Goal: Task Accomplishment & Management: Manage account settings

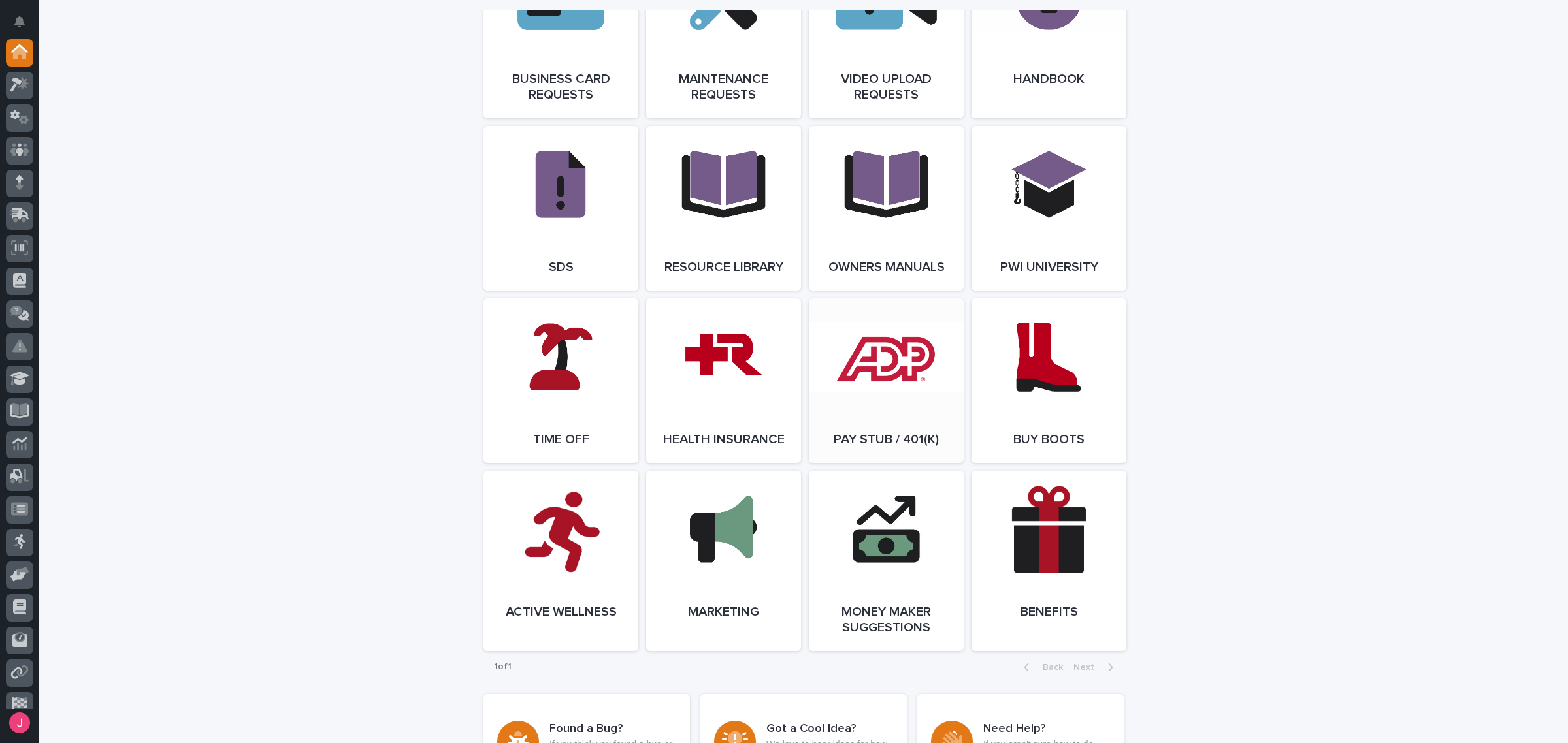
scroll to position [2282, 0]
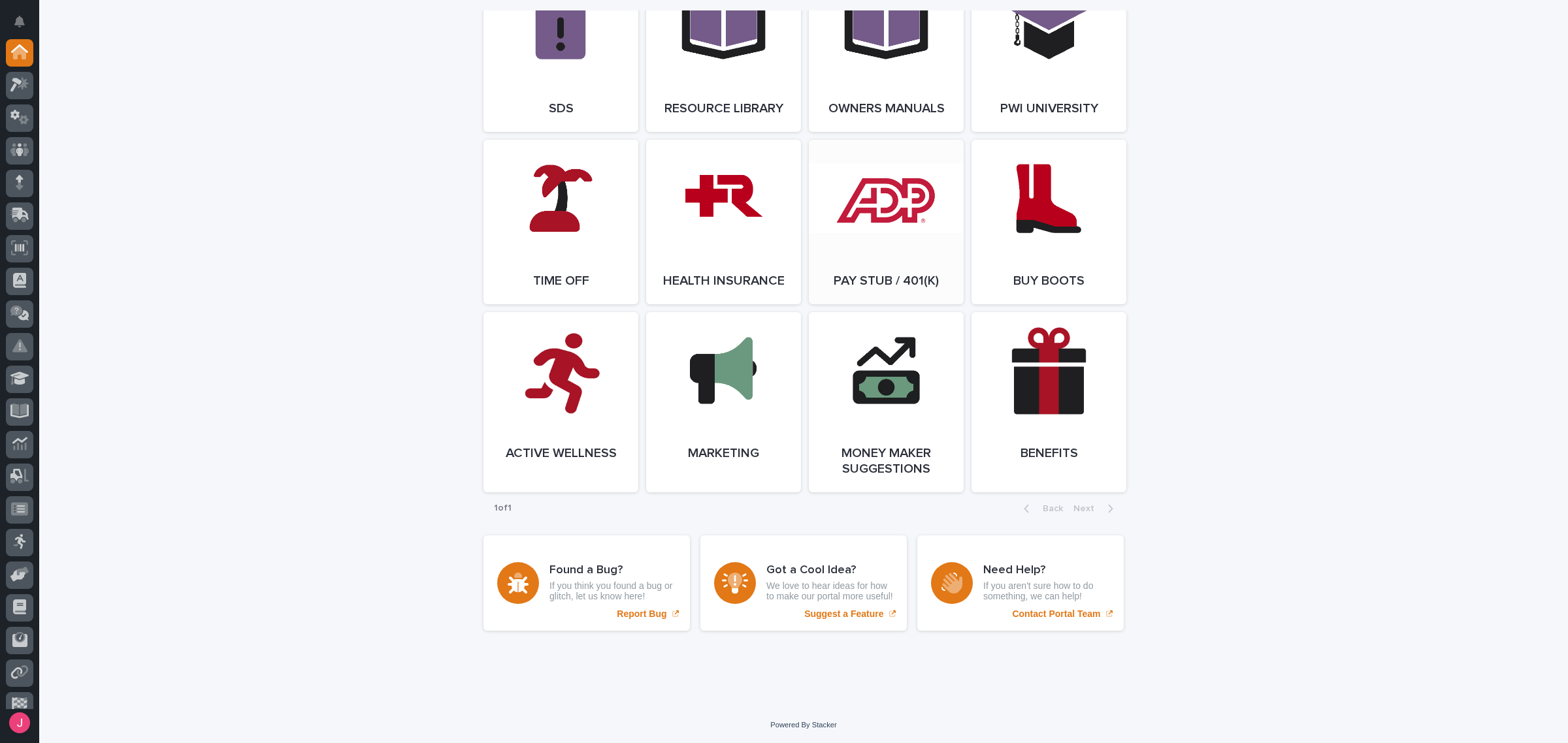
click at [946, 224] on link "Open Link" at bounding box center [886, 222] width 155 height 165
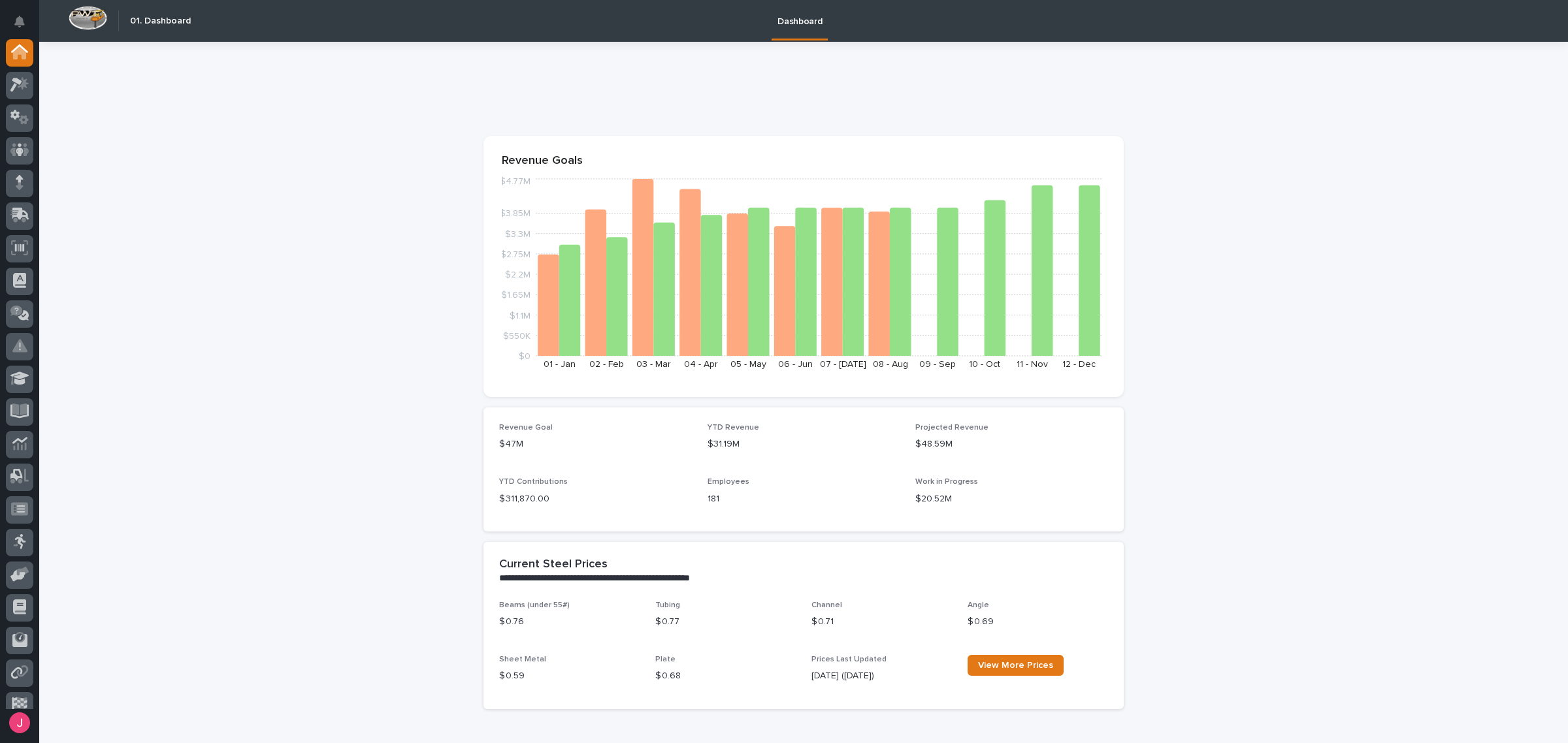
scroll to position [571, 0]
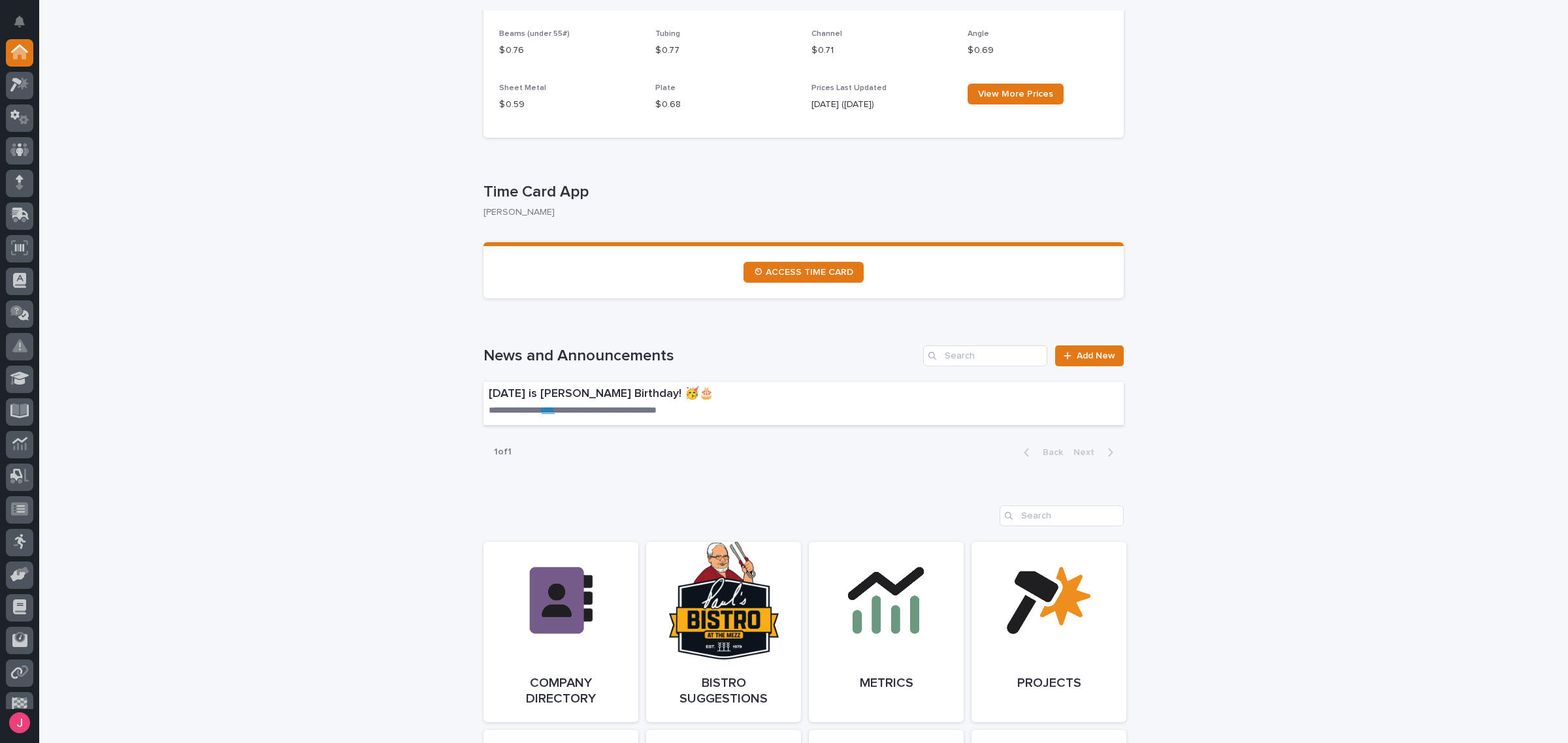
click at [5, 77] on div at bounding box center [20, 374] width 39 height 670
click at [16, 83] on icon at bounding box center [16, 86] width 12 height 14
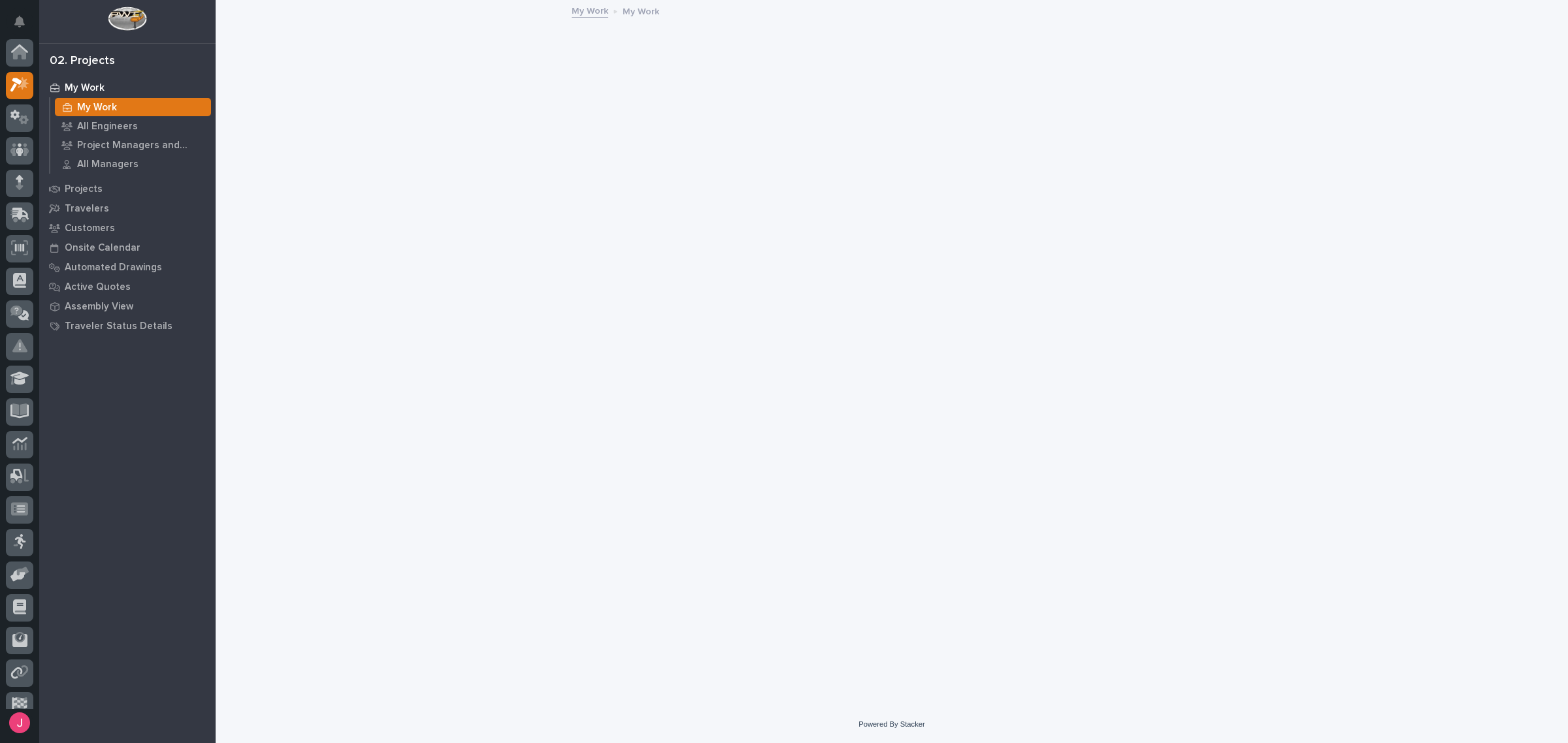
scroll to position [33, 0]
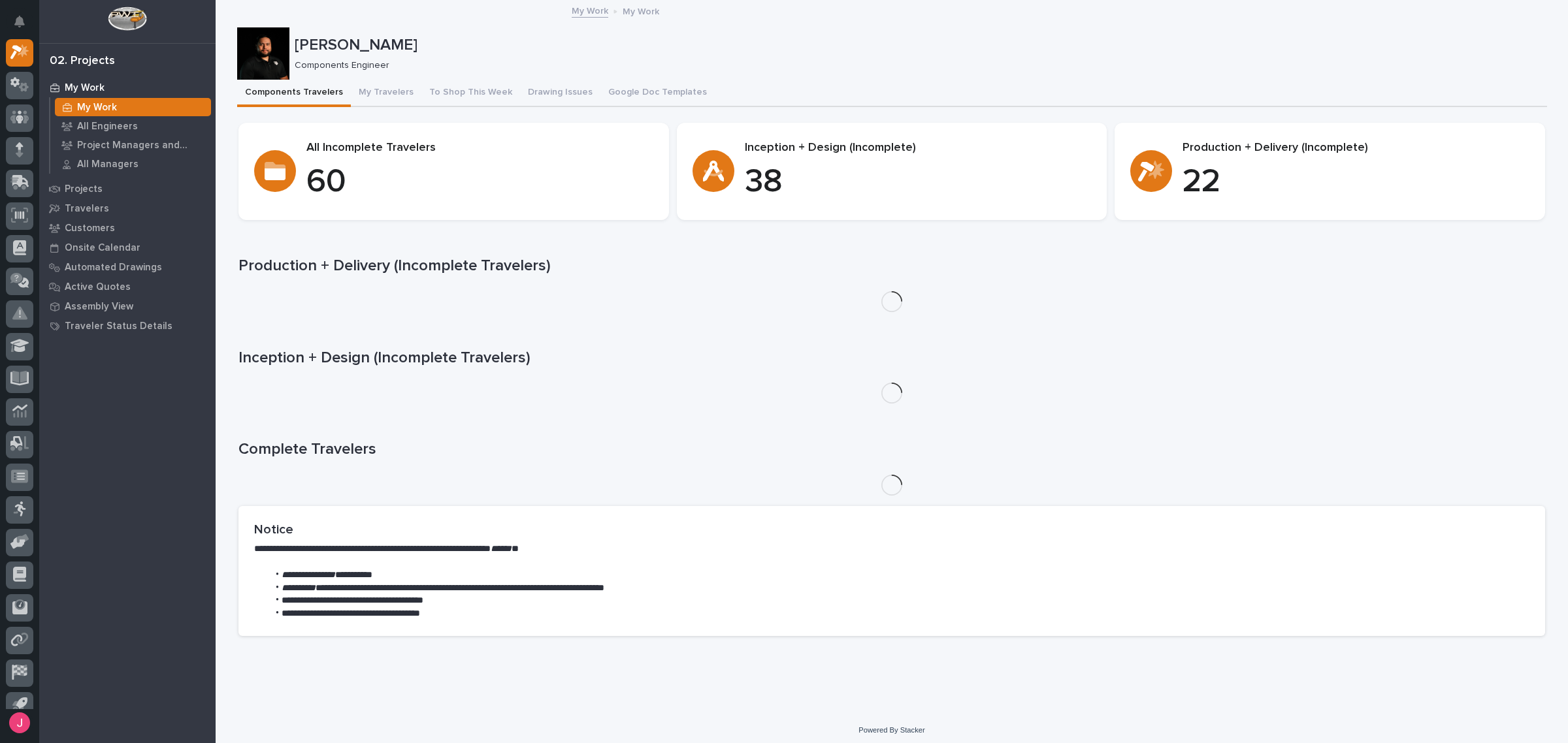
drag, startPoint x: 526, startPoint y: 210, endPoint x: 899, endPoint y: 86, distance: 393.1
click at [899, 86] on div "Components Travelers My Travelers To Shop This Week Drawing Issues Google Doc T…" at bounding box center [892, 93] width 1310 height 27
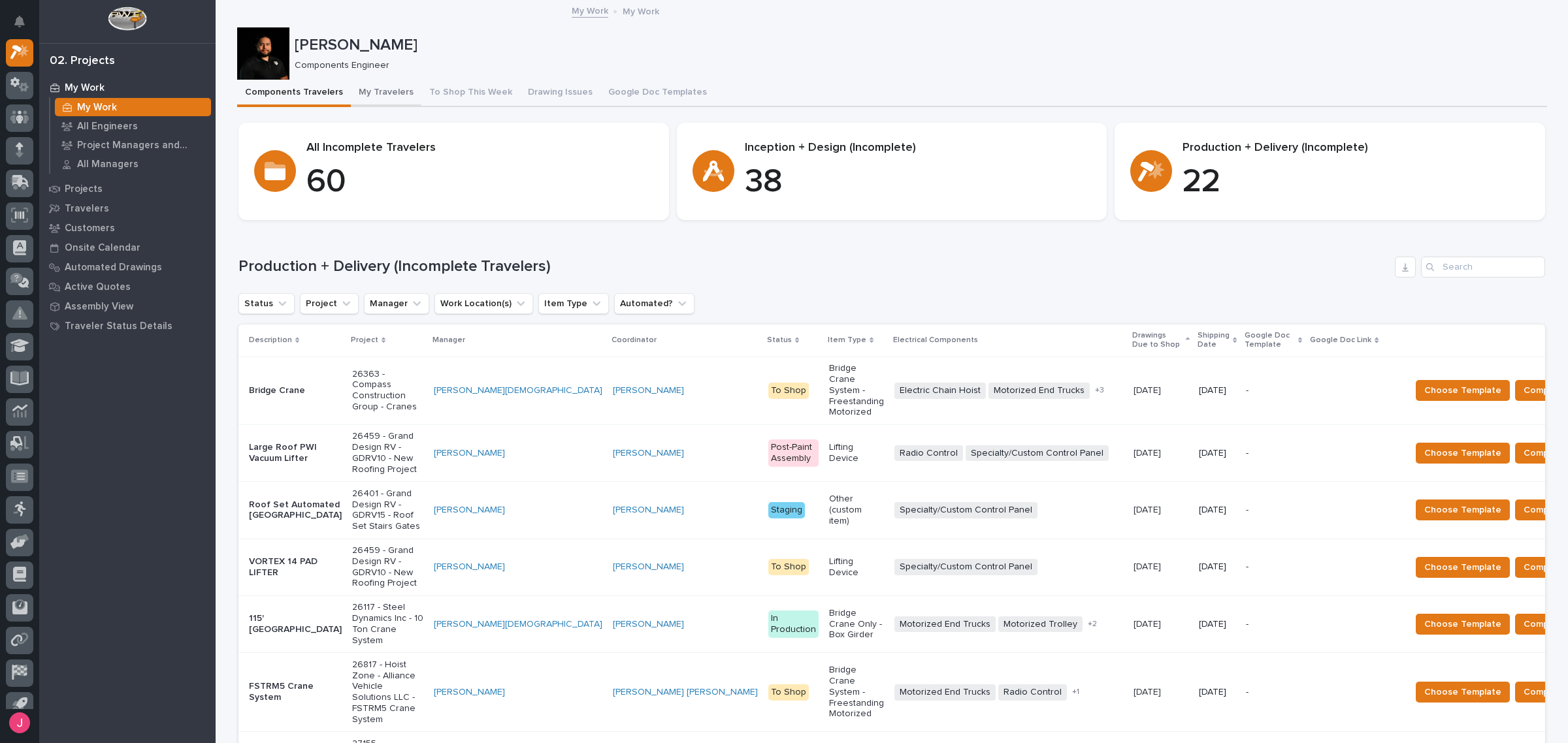
click at [386, 93] on button "My Travelers" at bounding box center [386, 93] width 71 height 27
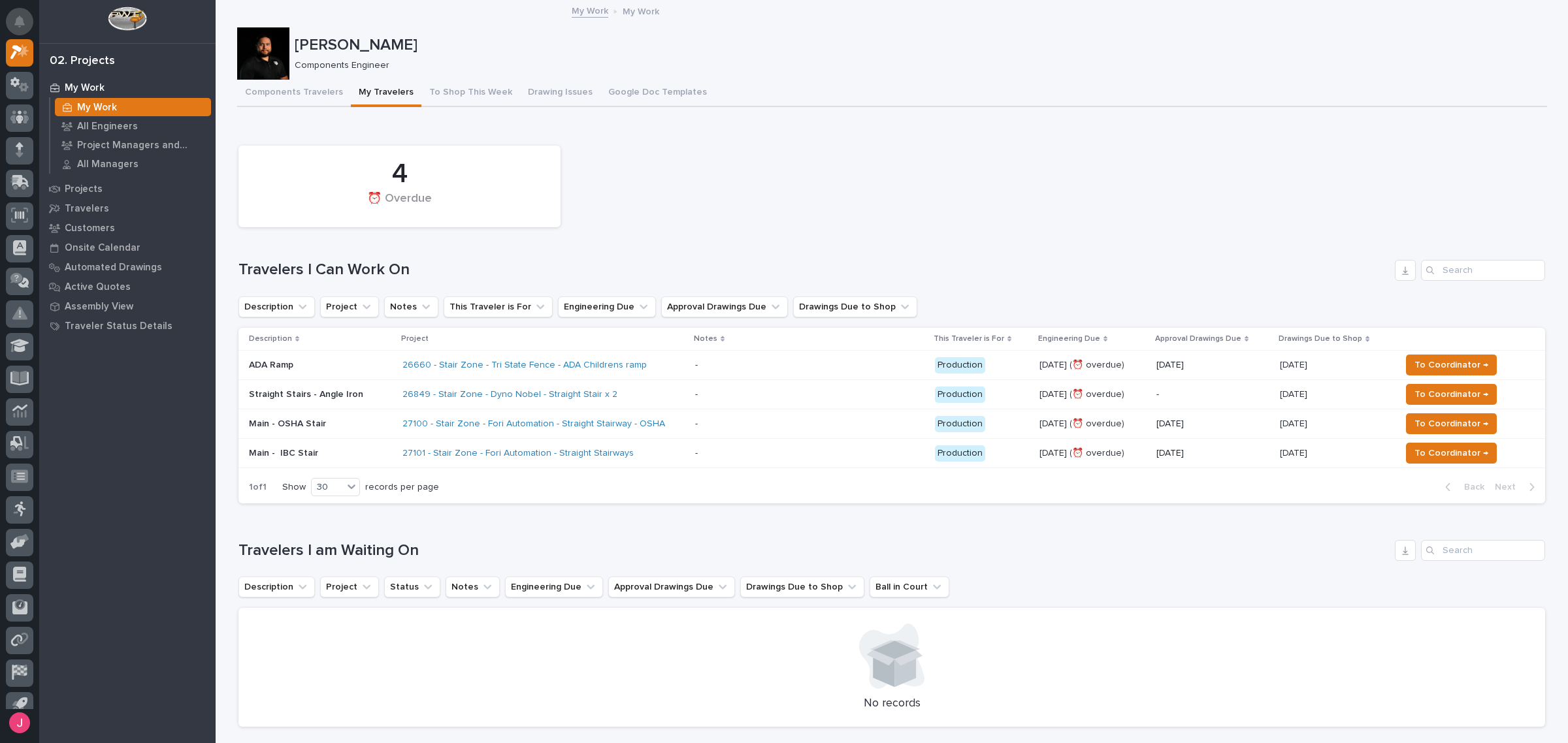
click at [21, 10] on button "Notifications" at bounding box center [19, 21] width 27 height 27
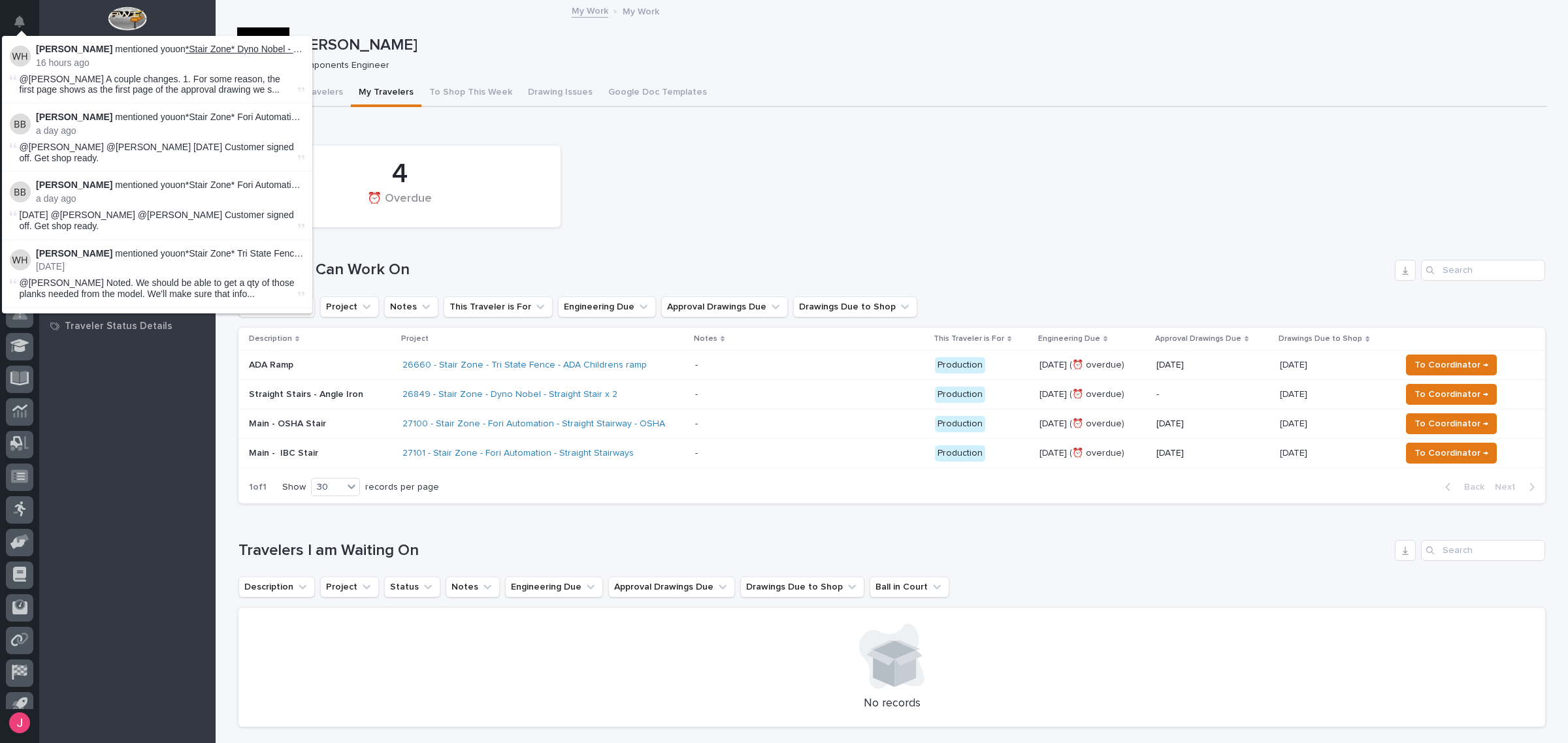
click at [234, 46] on link "*Stair Zone* Dyno Nobel - Straight Stairs - Angle Iron" at bounding box center [292, 49] width 214 height 10
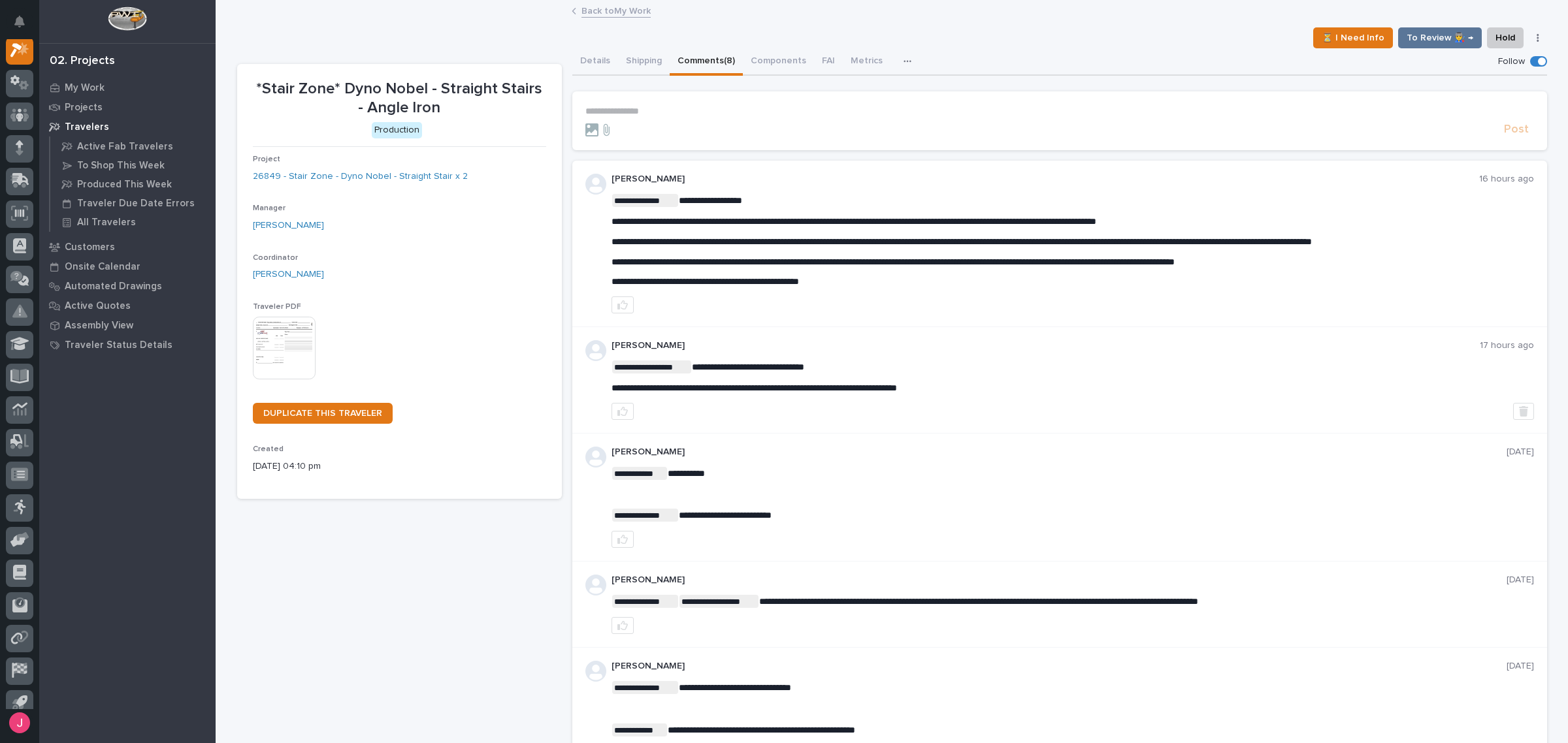
scroll to position [33, 0]
click at [622, 299] on button "button" at bounding box center [622, 305] width 22 height 17
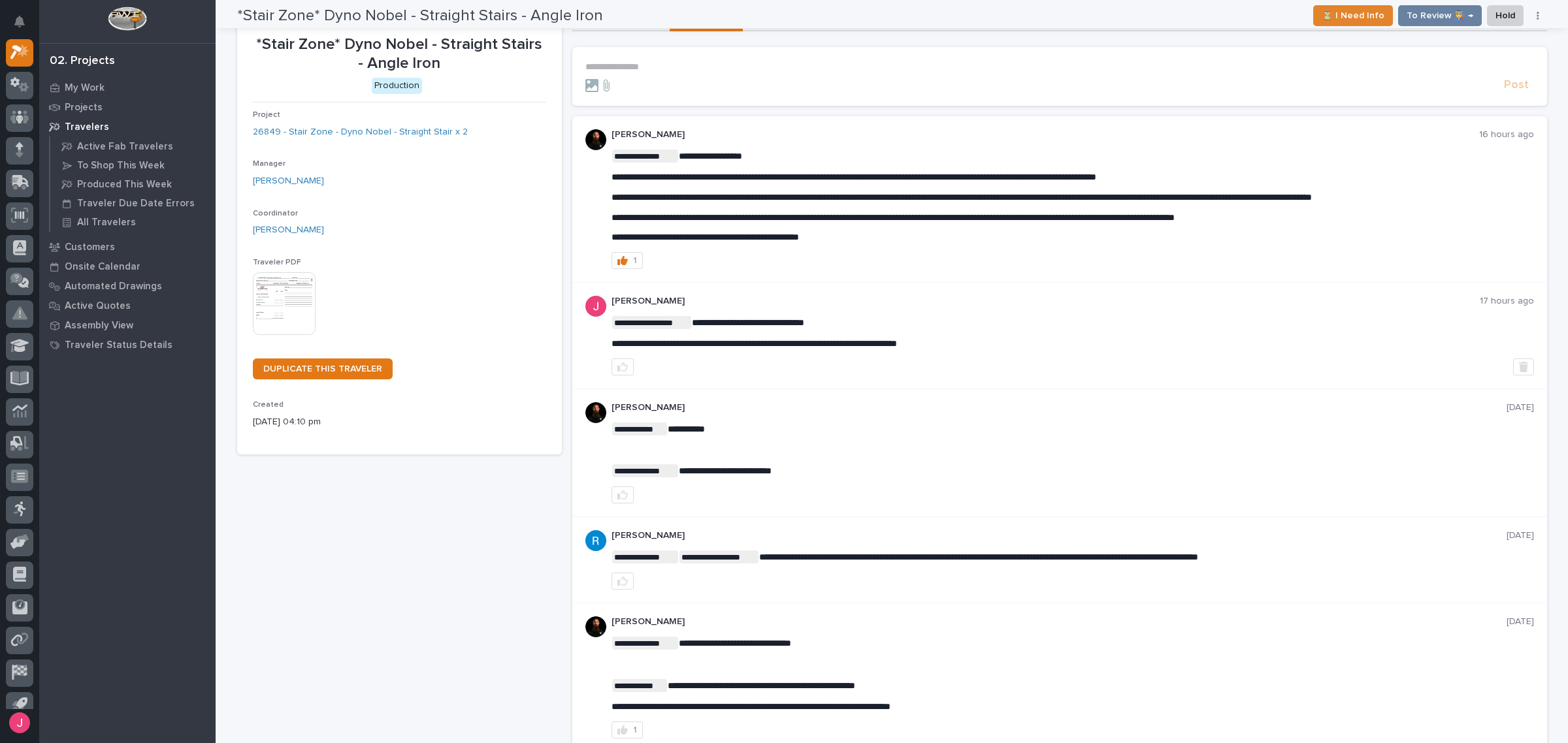
scroll to position [0, 0]
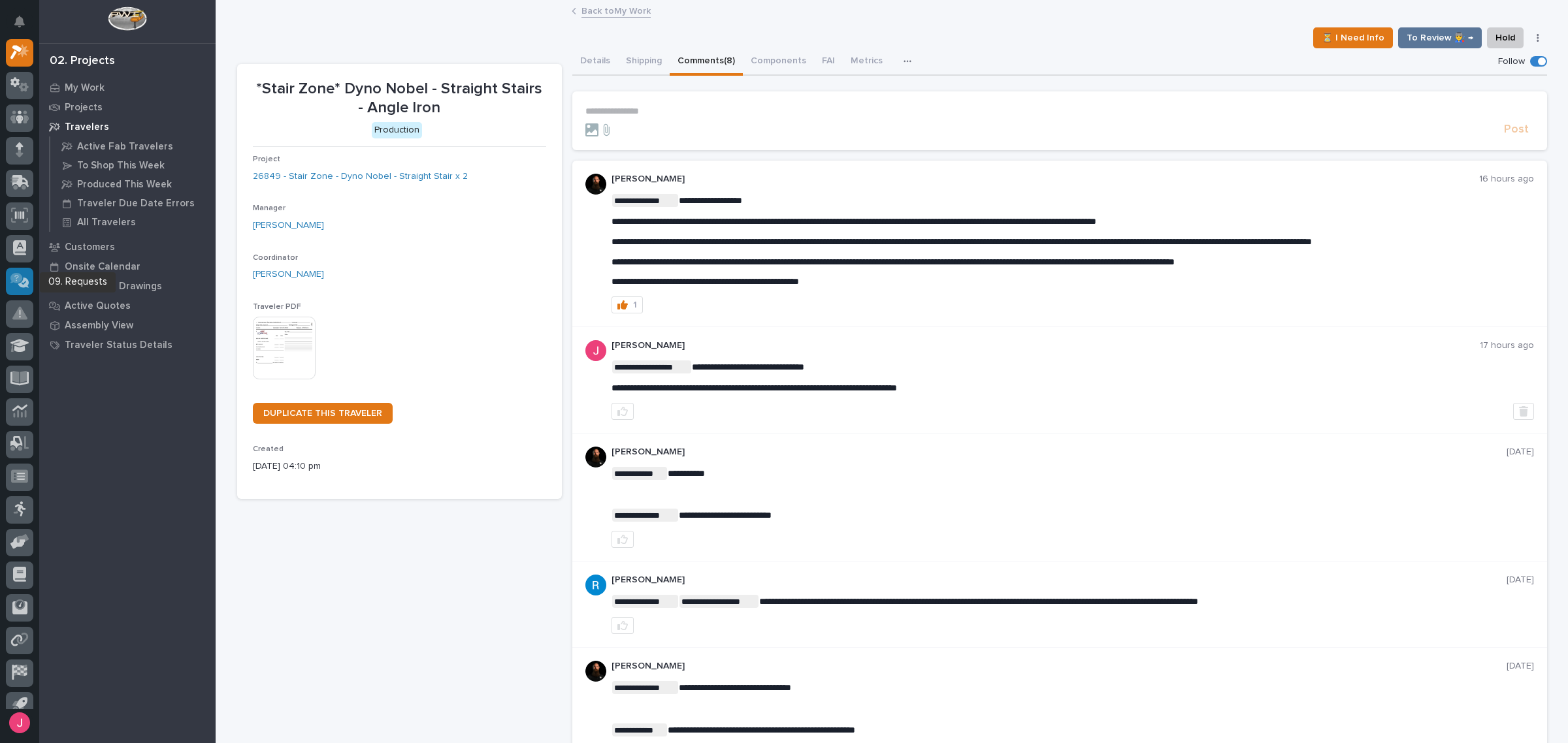
click at [17, 282] on icon at bounding box center [16, 278] width 13 height 10
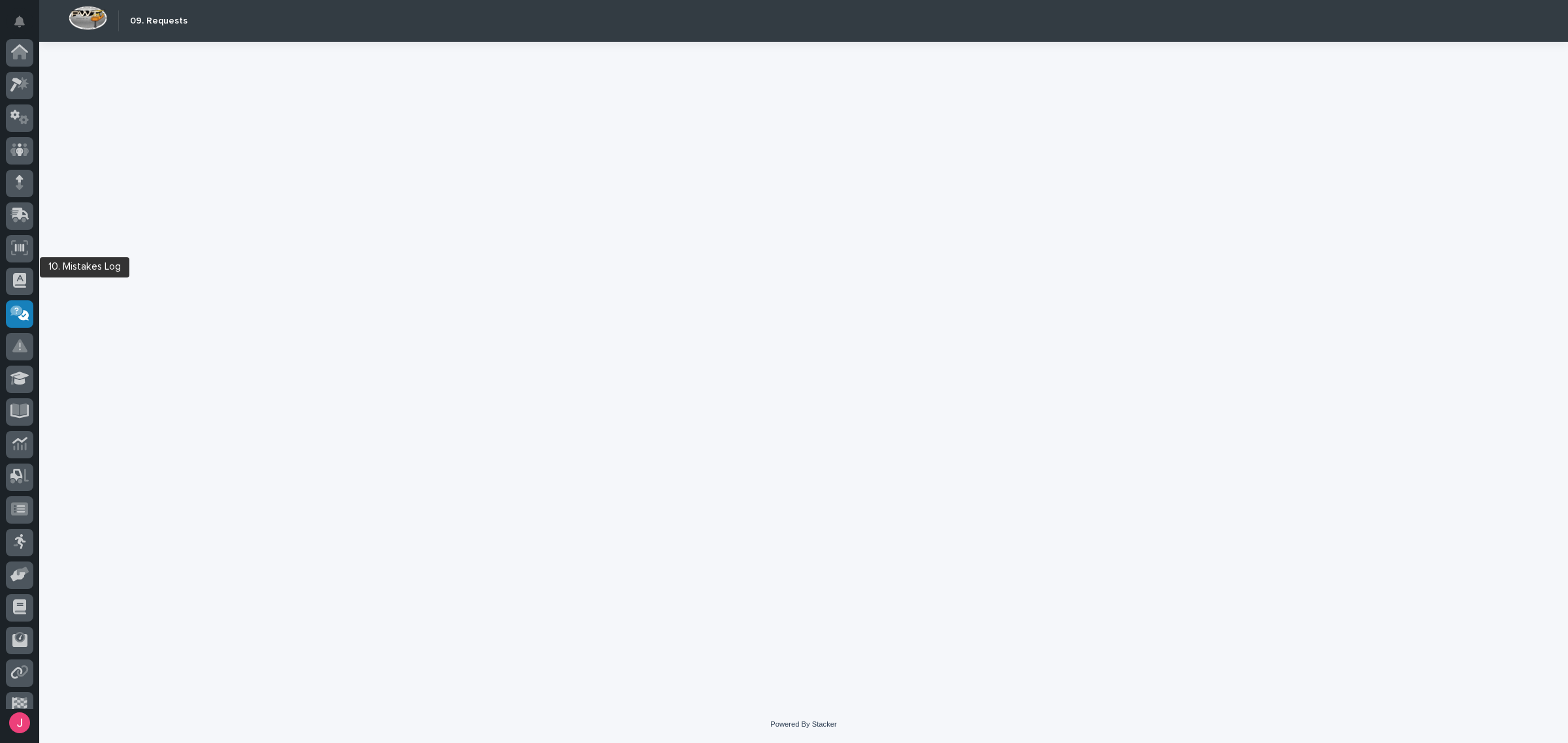
scroll to position [80, 0]
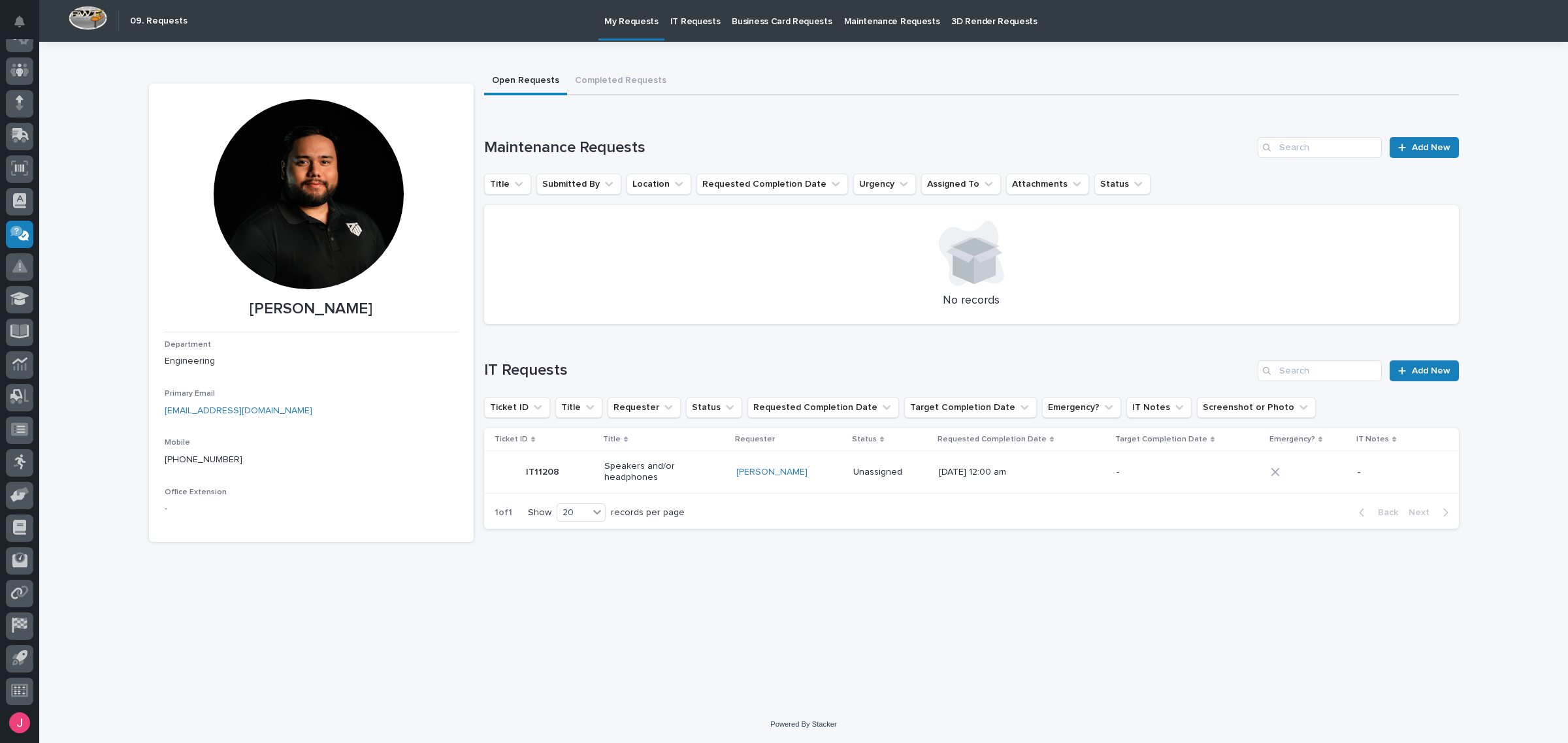
click at [657, 470] on p "Speakers and/or headphones" at bounding box center [645, 472] width 82 height 22
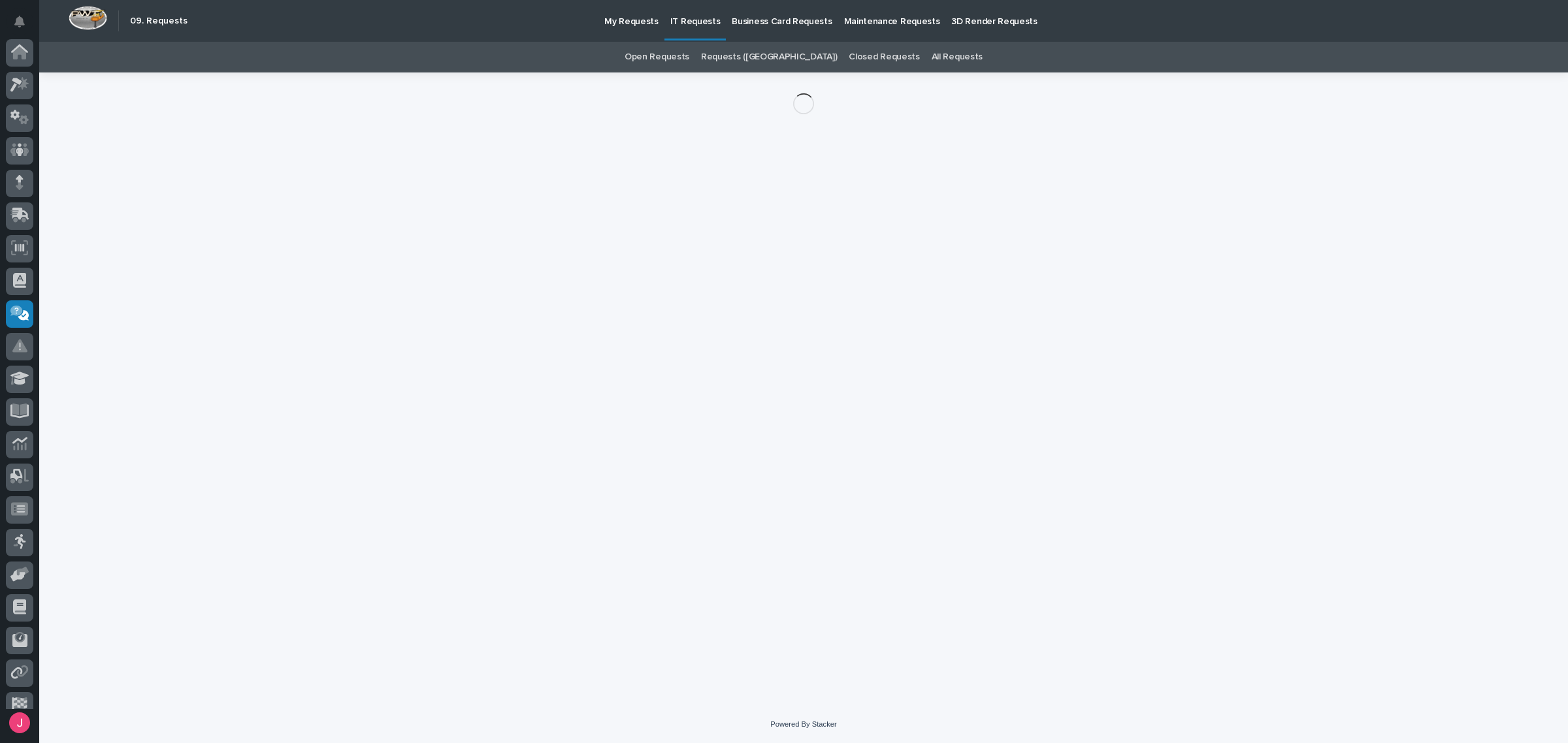
scroll to position [80, 0]
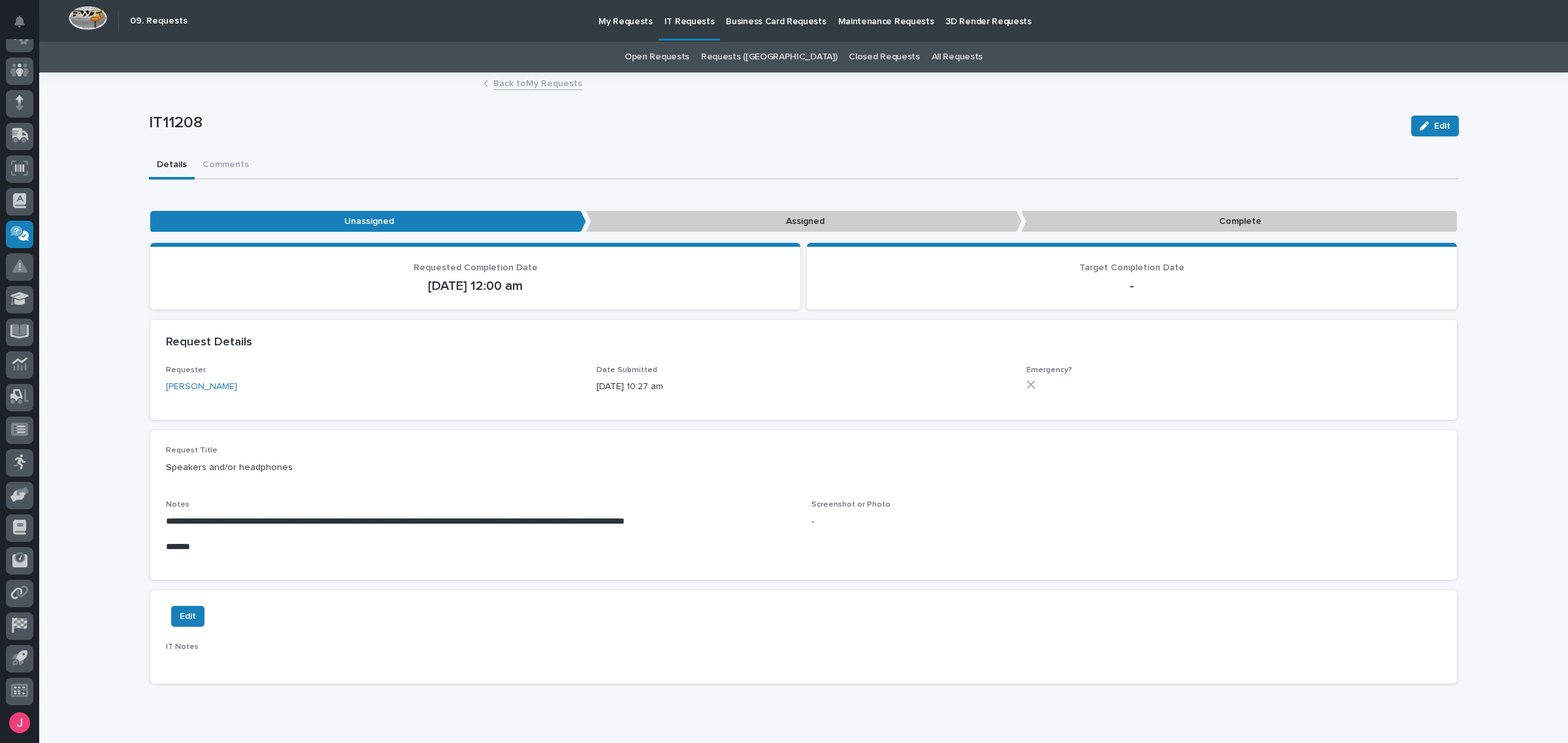
drag, startPoint x: 653, startPoint y: 470, endPoint x: 494, endPoint y: 430, distance: 164.0
click at [494, 431] on div "**********" at bounding box center [803, 505] width 1307 height 150
